Goal: Information Seeking & Learning: Find specific fact

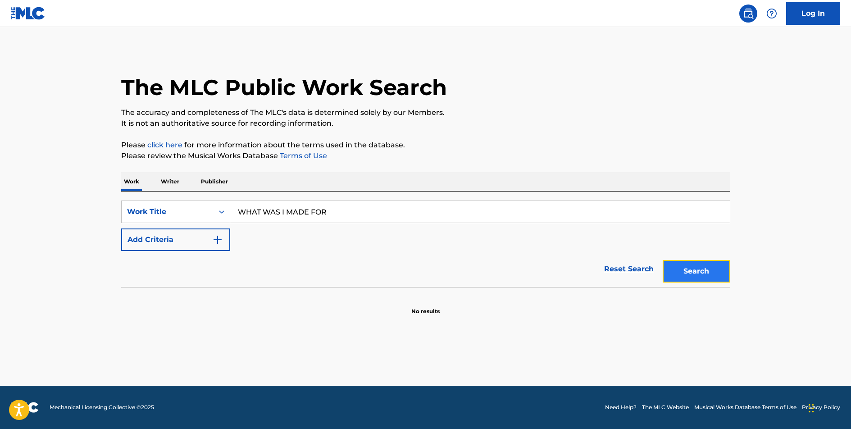
click at [682, 273] on button "Search" at bounding box center [697, 271] width 68 height 23
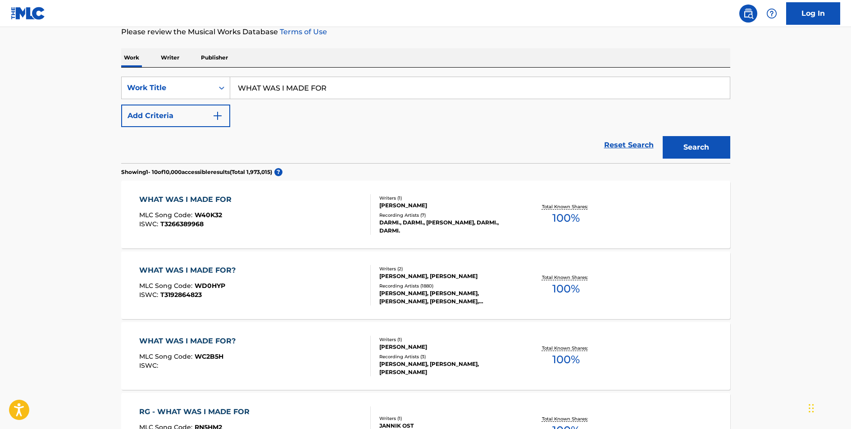
scroll to position [229, 0]
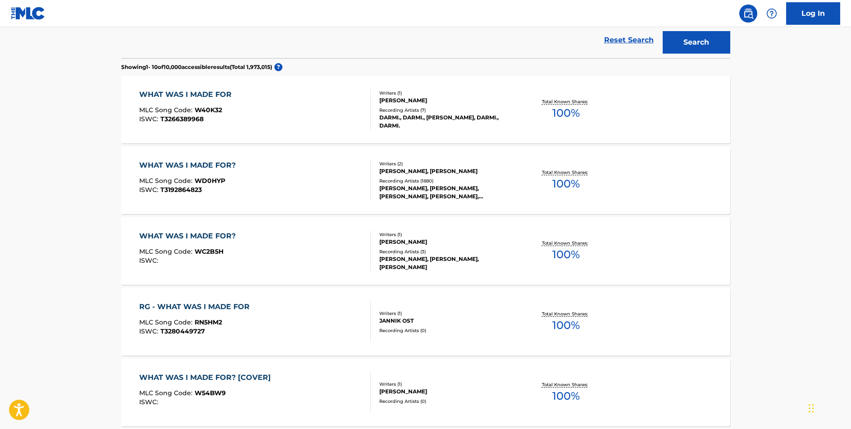
click at [205, 164] on div "WHAT WAS I MADE FOR?" at bounding box center [189, 165] width 101 height 11
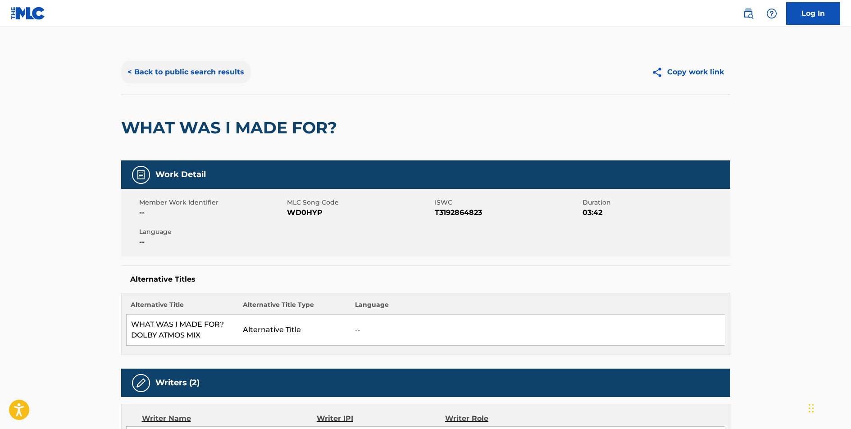
click at [219, 72] on button "< Back to public search results" at bounding box center [185, 72] width 129 height 23
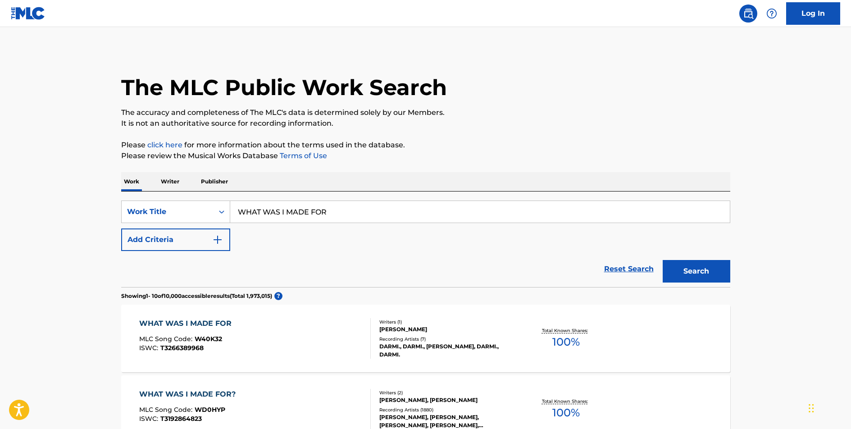
click at [311, 209] on input "WHAT WAS I MADE FOR" at bounding box center [480, 212] width 500 height 22
type input "IMPERFECT FOR YOU"
click at [663, 260] on button "Search" at bounding box center [697, 271] width 68 height 23
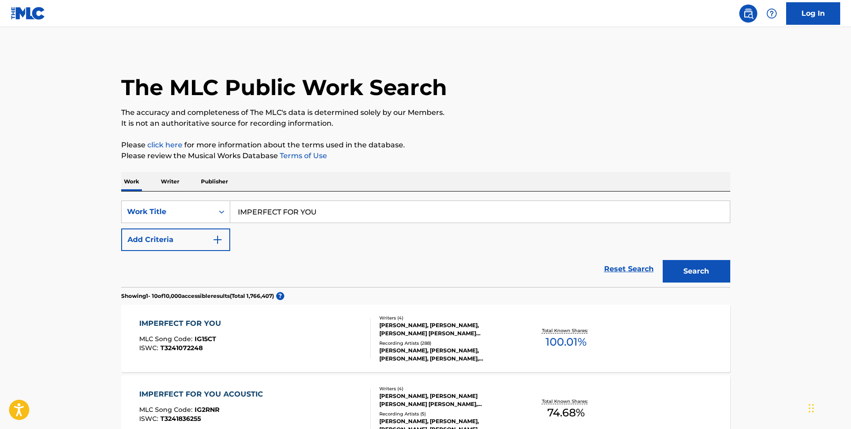
click at [197, 323] on div "IMPERFECT FOR YOU" at bounding box center [182, 323] width 86 height 11
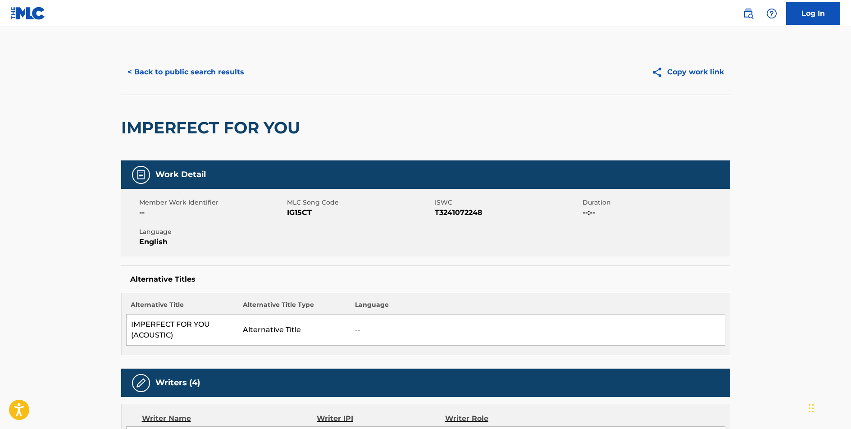
click at [301, 214] on span "IG15CT" at bounding box center [359, 212] width 145 height 11
copy span "IG15CT"
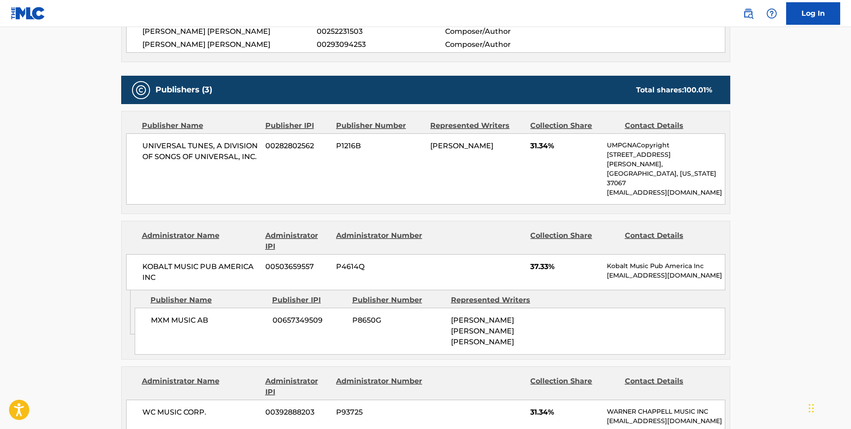
scroll to position [449, 0]
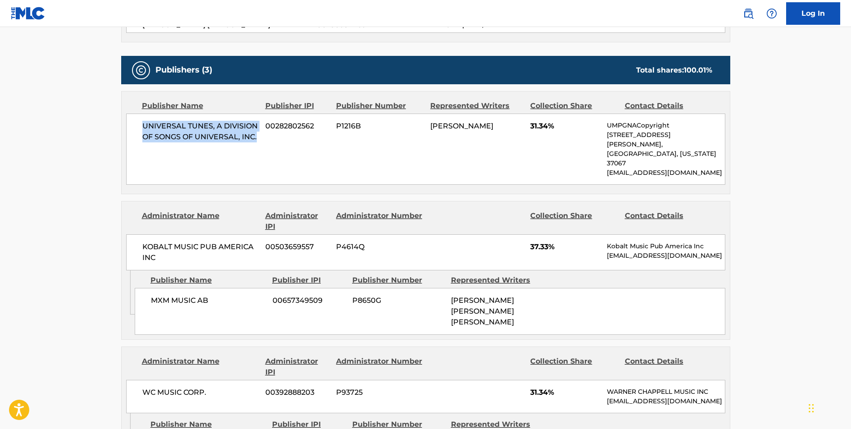
drag, startPoint x: 257, startPoint y: 137, endPoint x: 139, endPoint y: 126, distance: 118.5
click at [139, 126] on div "UNIVERSAL TUNES, A DIVISION OF SONGS OF UNIVERSAL, INC. 00282802562 P1216B [PER…" at bounding box center [425, 149] width 599 height 71
copy span "UNIVERSAL TUNES, A DIVISION OF SONGS OF UNIVERSAL, INC."
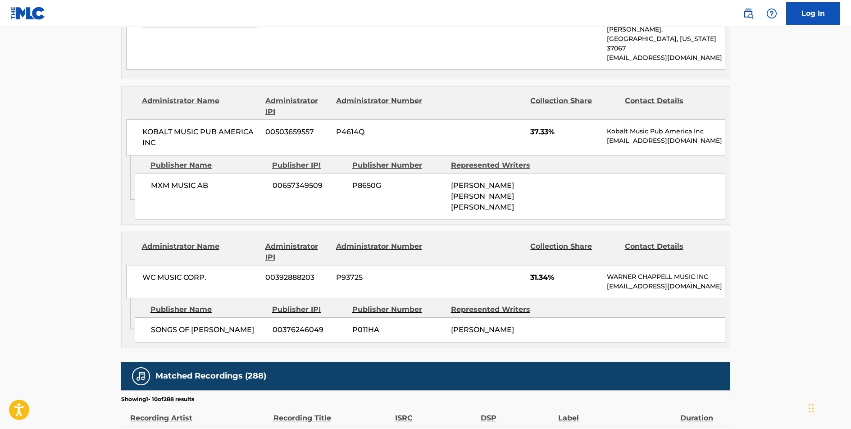
scroll to position [565, 0]
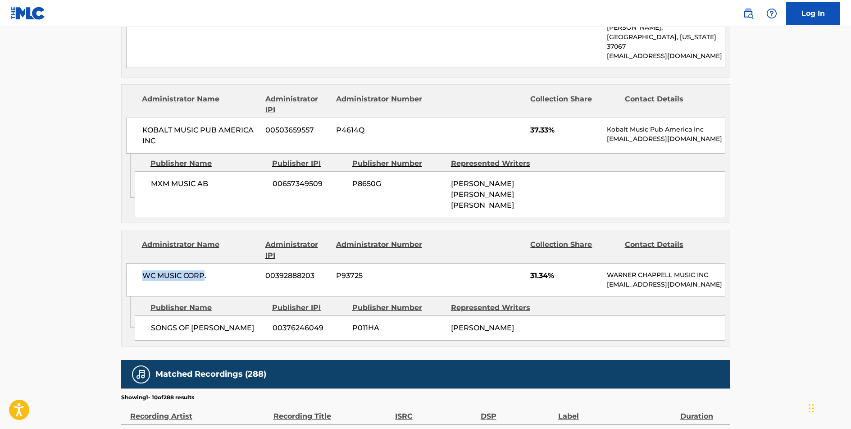
drag, startPoint x: 204, startPoint y: 256, endPoint x: 126, endPoint y: 258, distance: 77.5
click at [126, 263] on div "WC MUSIC CORP. 00392888203 P93725 31.34% [PERSON_NAME] MUSIC INC [EMAIL_ADDRESS…" at bounding box center [425, 279] width 599 height 33
copy span "WC MUSIC CORP"
click at [233, 323] on span "SONGS OF [PERSON_NAME]" at bounding box center [208, 328] width 115 height 11
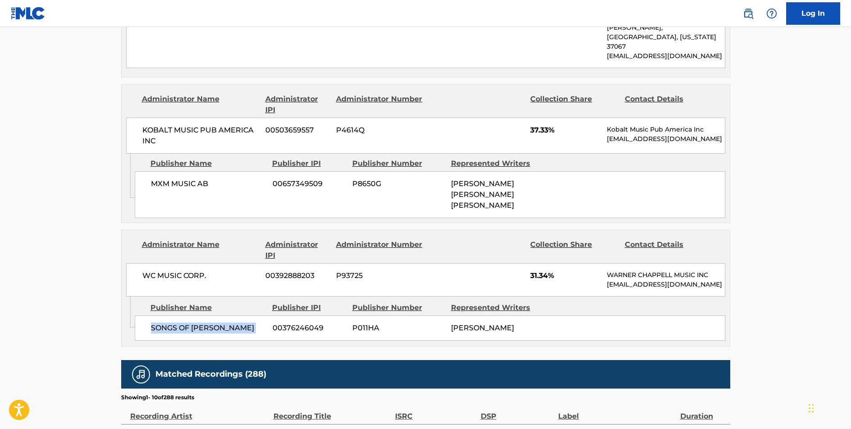
click at [233, 323] on span "SONGS OF [PERSON_NAME]" at bounding box center [208, 328] width 115 height 11
copy div "SONGS OF [PERSON_NAME]"
